Goal: Information Seeking & Learning: Check status

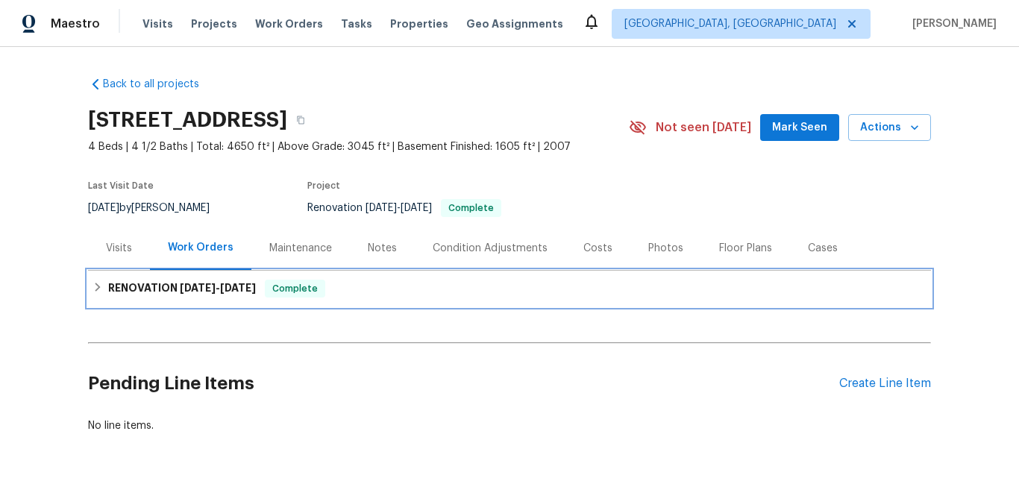
click at [135, 283] on h6 "RENOVATION [DATE] - [DATE]" at bounding box center [182, 289] width 148 height 18
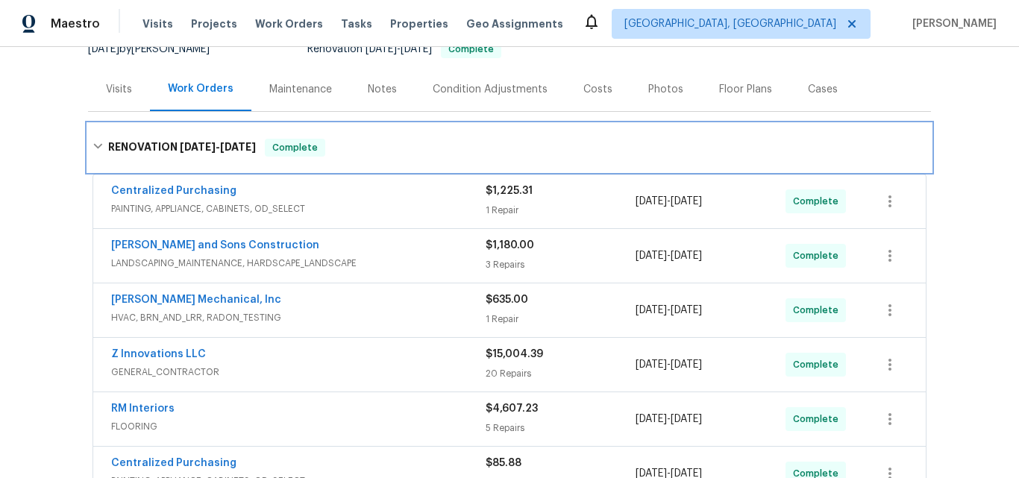
scroll to position [149, 0]
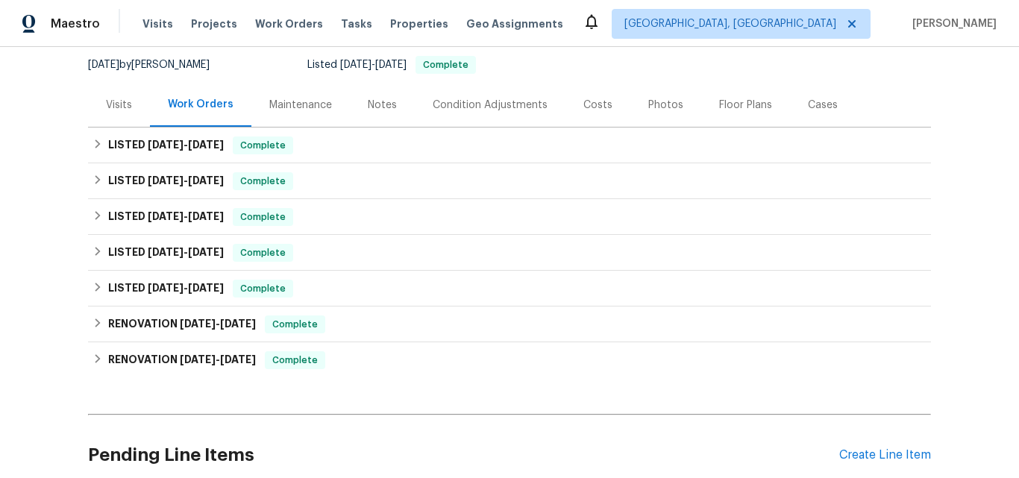
scroll to position [149, 0]
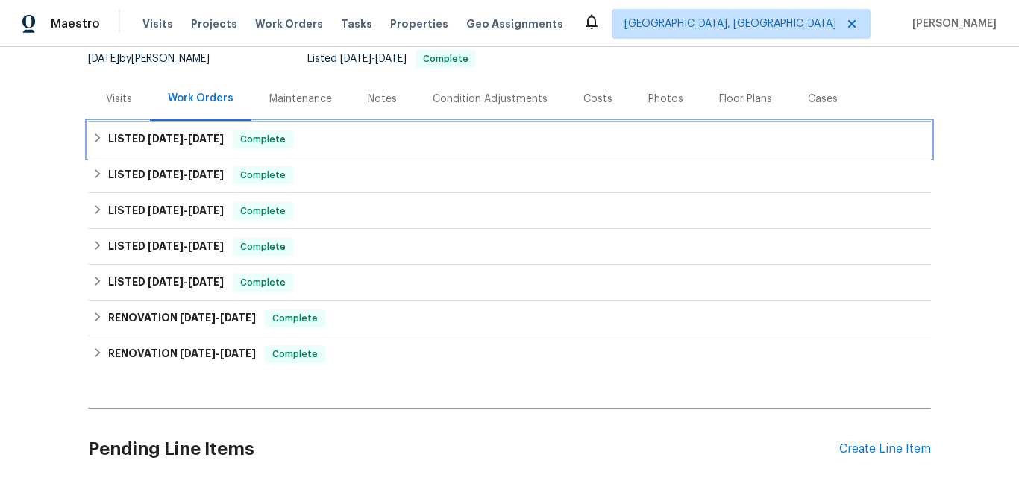
click at [157, 138] on span "9/8/25" at bounding box center [166, 139] width 36 height 10
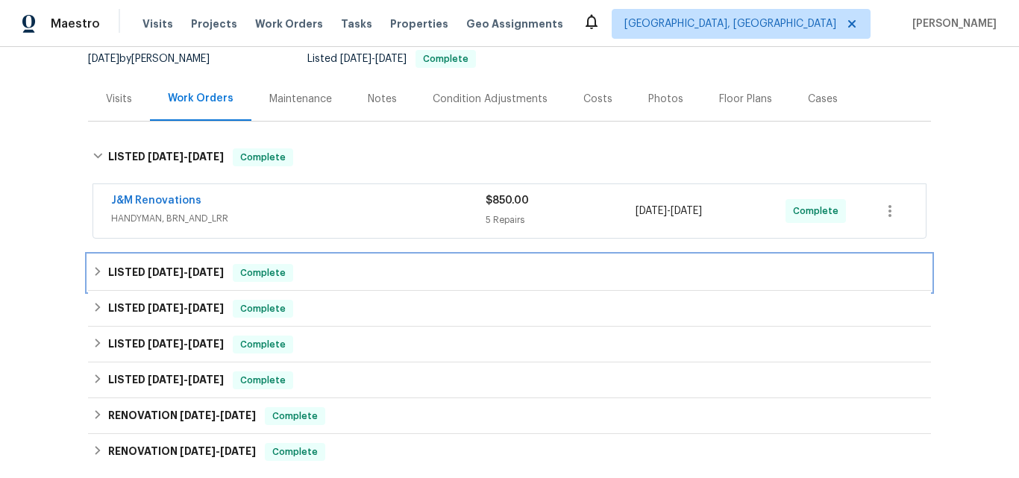
click at [144, 264] on h6 "LISTED 8/14/25 - 8/19/25" at bounding box center [166, 273] width 116 height 18
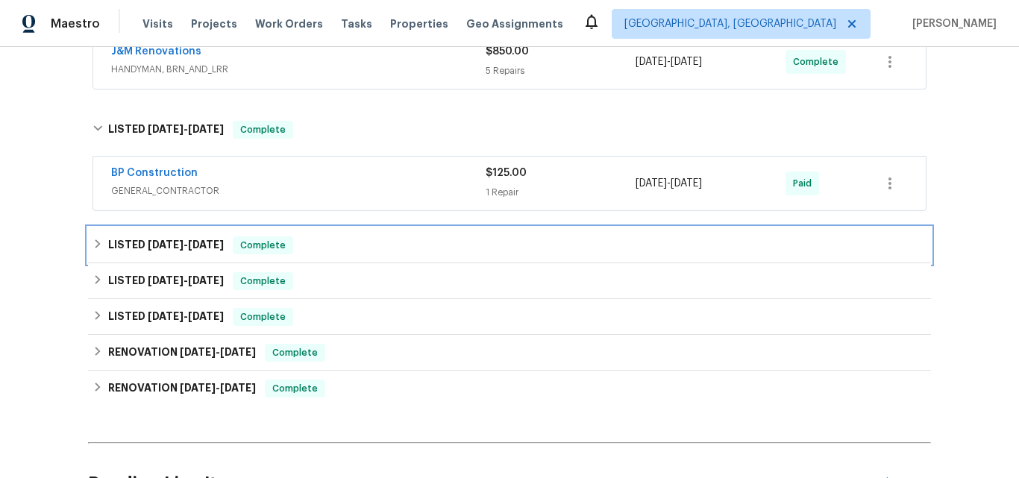
click at [137, 245] on h6 "LISTED 4/17/25 - 5/3/25" at bounding box center [166, 246] width 116 height 18
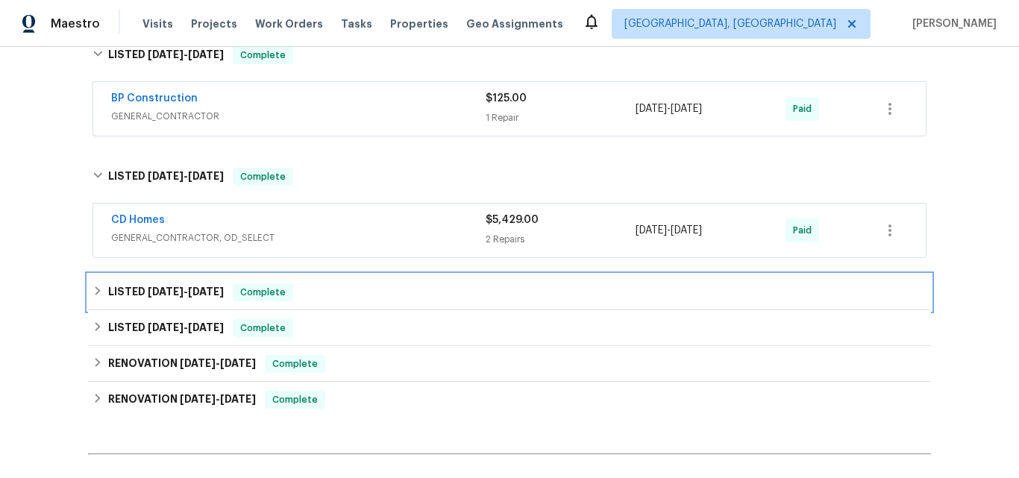
drag, startPoint x: 145, startPoint y: 289, endPoint x: 199, endPoint y: 234, distance: 77.0
click at [148, 289] on span "2/21/25" at bounding box center [166, 291] width 36 height 10
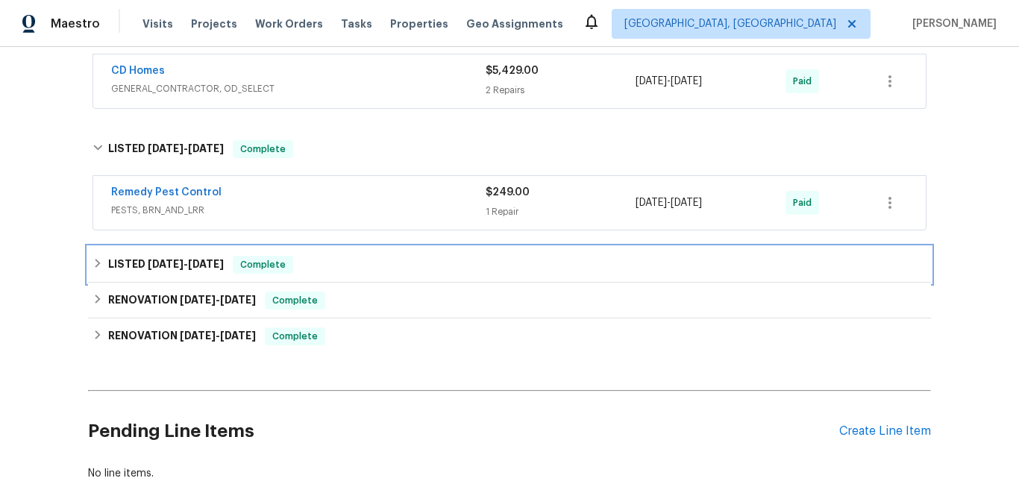
click at [161, 267] on span "2/10/25" at bounding box center [166, 264] width 36 height 10
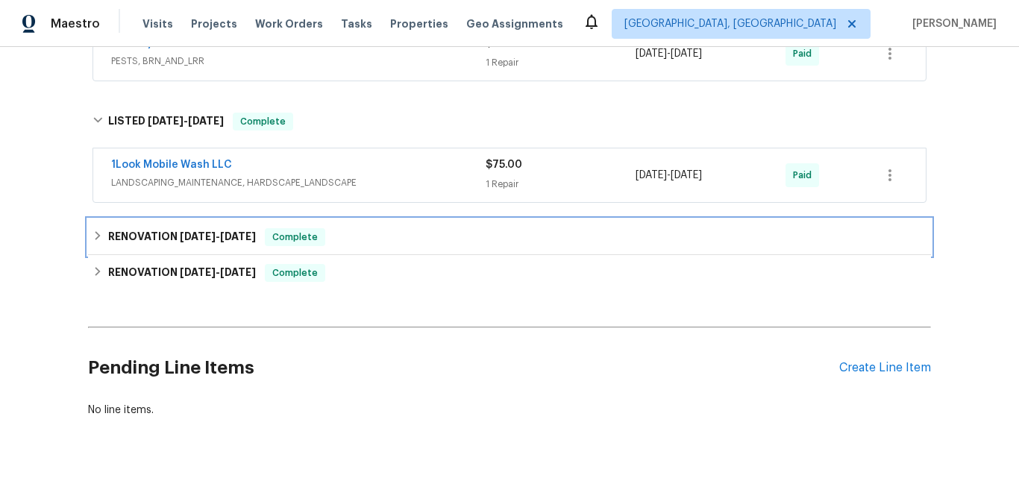
click at [161, 242] on h6 "RENOVATION 7/25/24 - 7/26/24" at bounding box center [182, 237] width 148 height 18
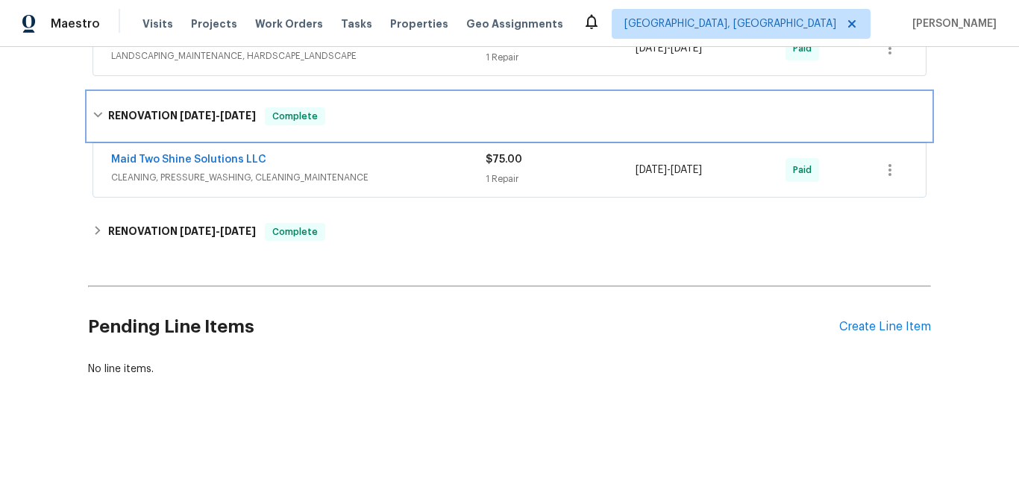
scroll to position [809, 0]
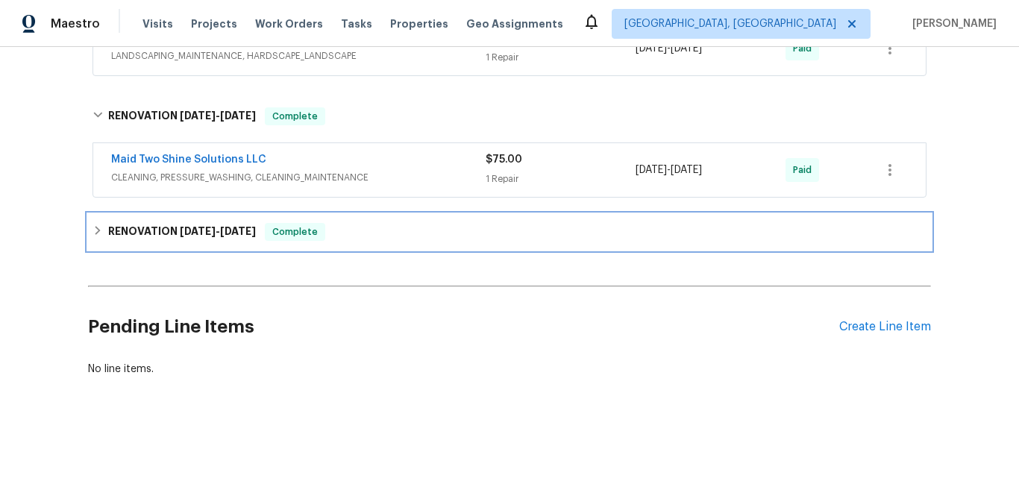
click at [164, 223] on h6 "RENOVATION 7/16/24 - 8/18/24" at bounding box center [182, 232] width 148 height 18
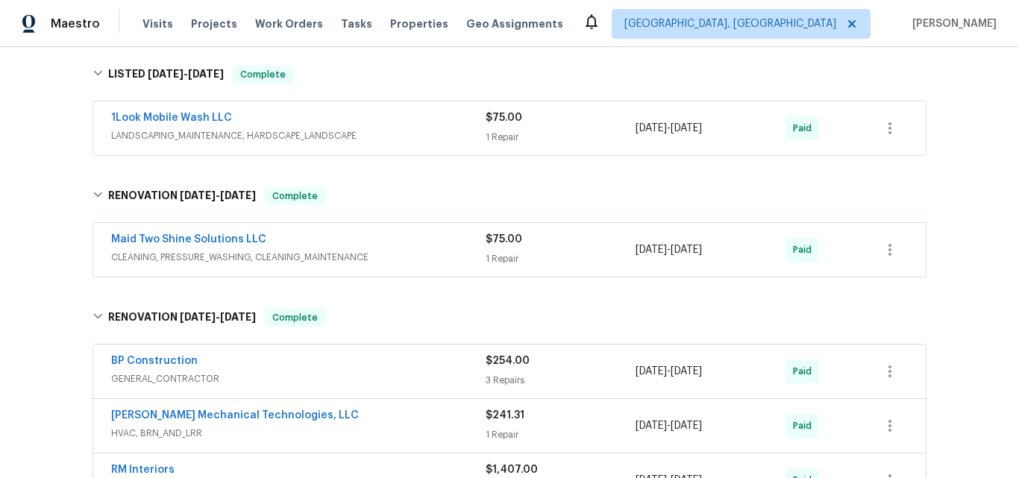
scroll to position [746, 0]
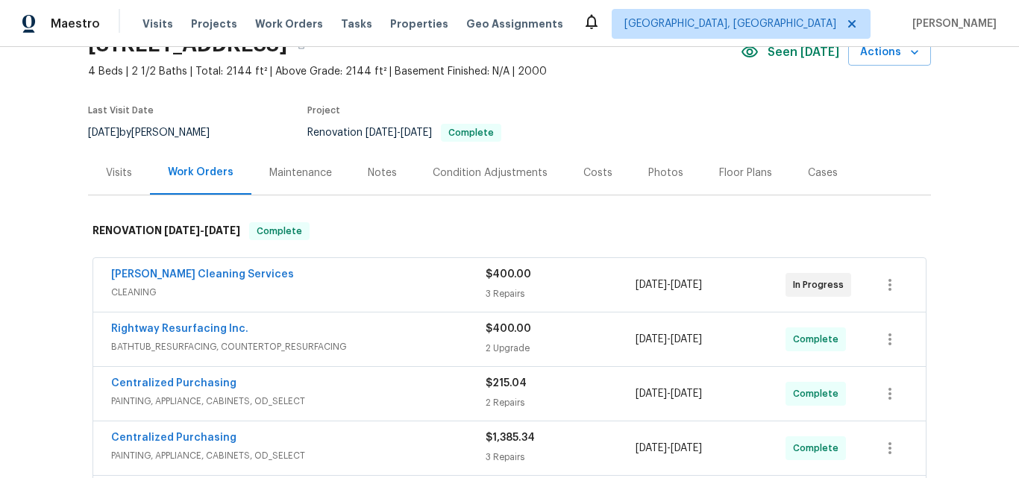
scroll to position [75, 0]
